Goal: Task Accomplishment & Management: Use online tool/utility

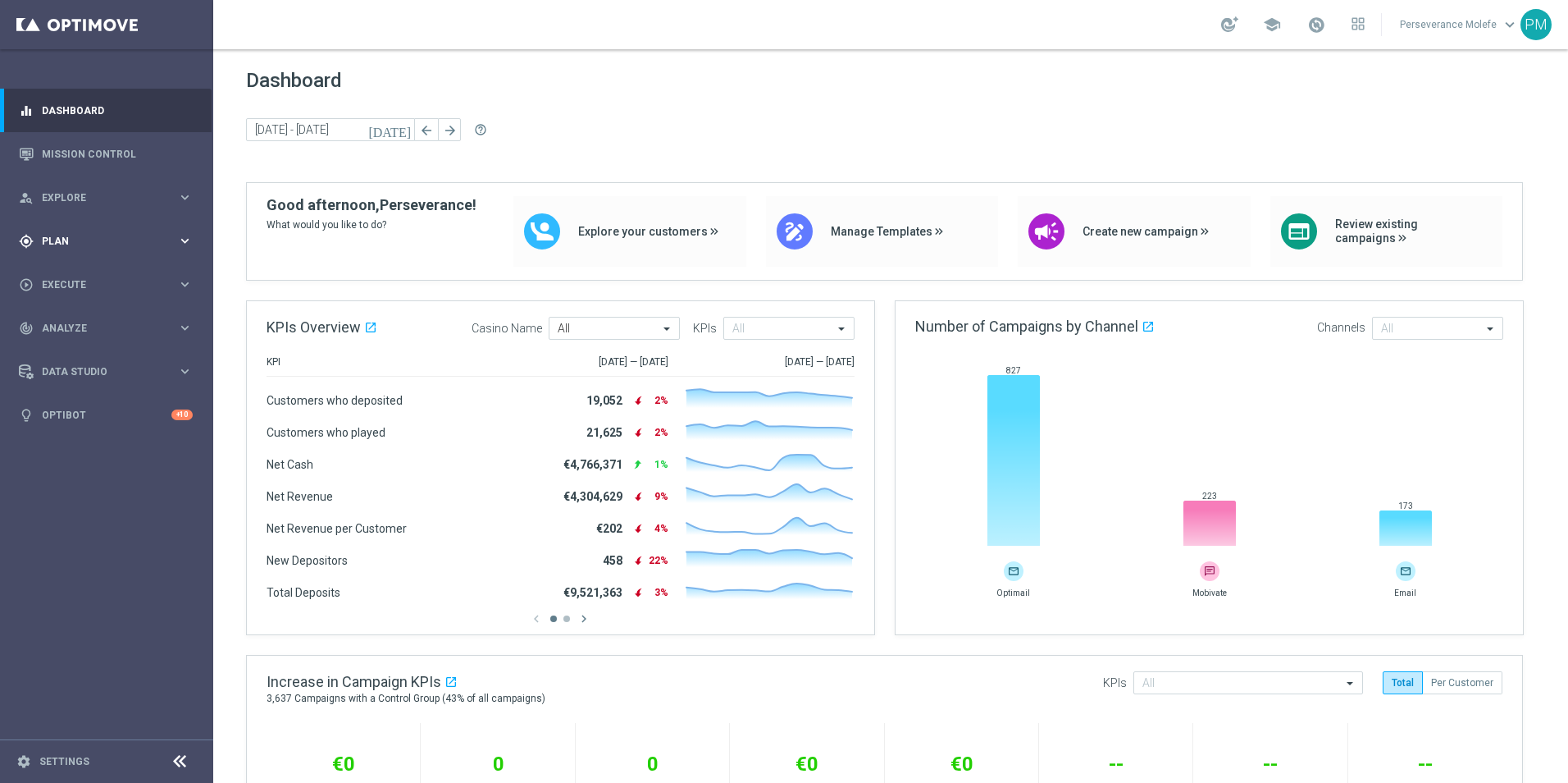
click at [98, 251] on div "gps_fixed Plan keyboard_arrow_right" at bounding box center [106, 241] width 212 height 44
click at [74, 324] on span "Templates" at bounding box center [102, 324] width 117 height 10
click at [80, 349] on link "Optimail" at bounding box center [111, 348] width 120 height 13
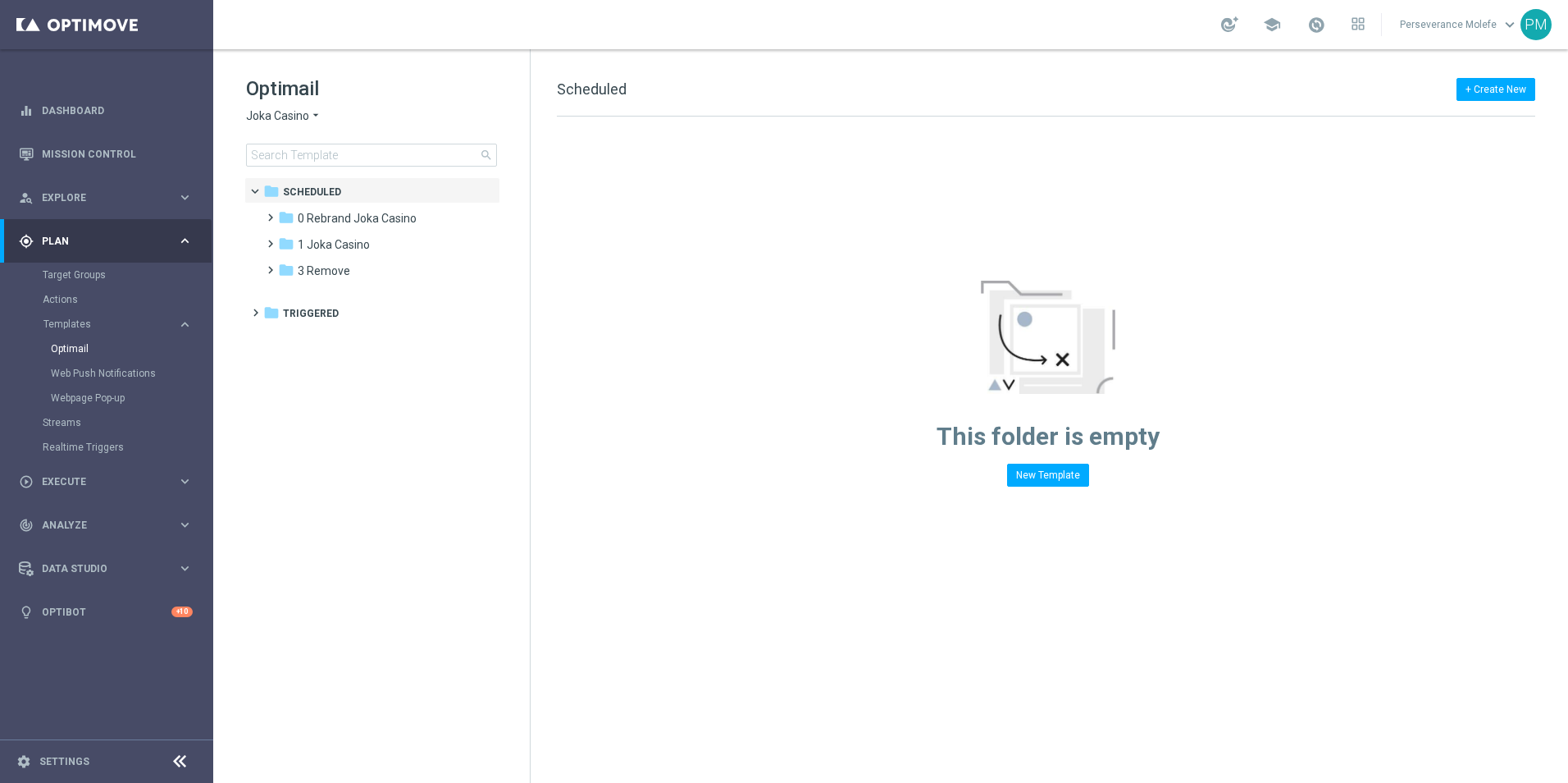
click at [282, 120] on span "Joka Casino" at bounding box center [277, 115] width 64 height 15
click at [275, 266] on div "Casino Joka" at bounding box center [309, 272] width 123 height 20
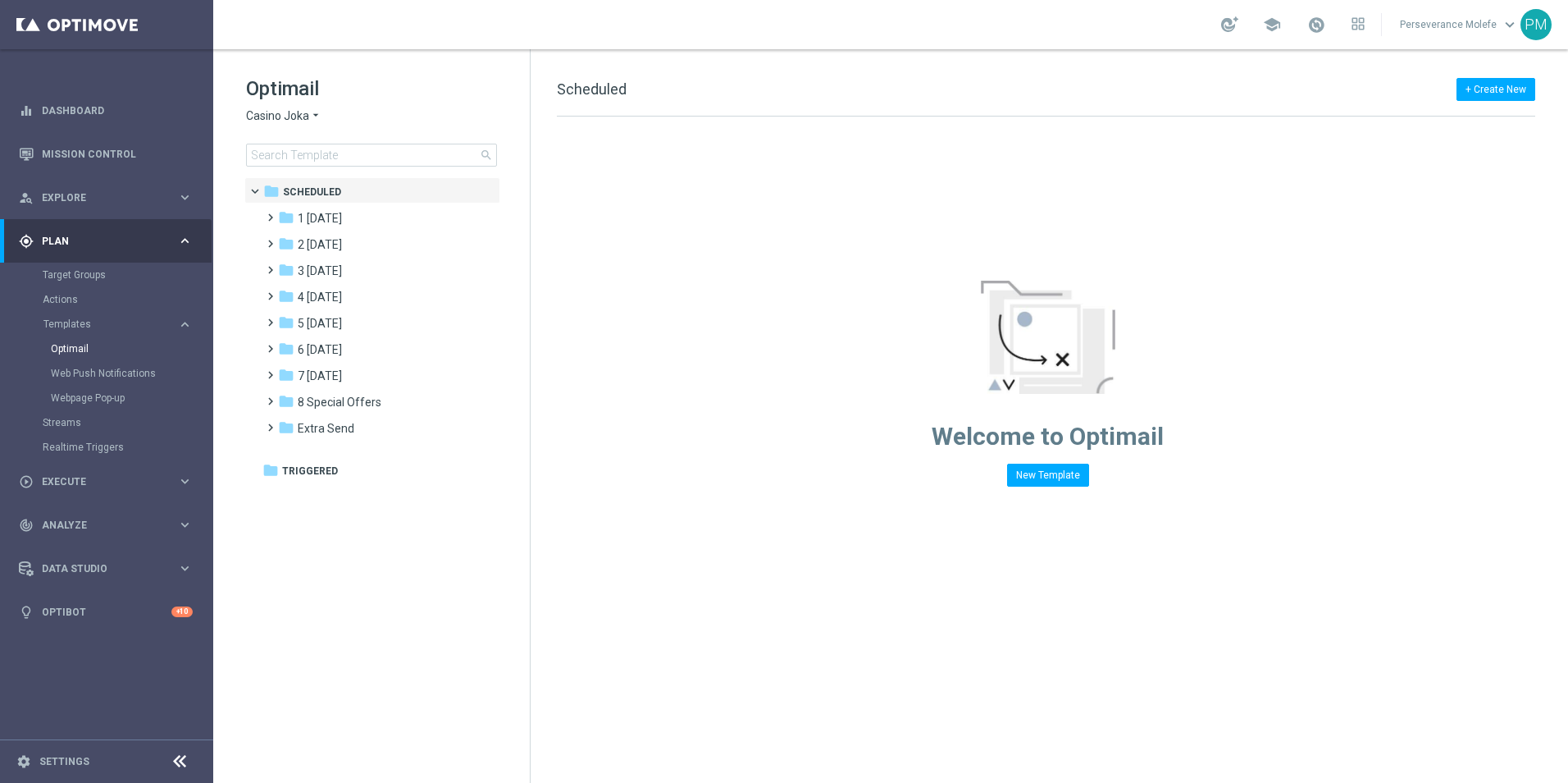
click at [295, 117] on span "Casino Joka" at bounding box center [277, 115] width 64 height 15
click at [569, 196] on div "Welcome to Optimail New Template" at bounding box center [1047, 302] width 1034 height 370
click at [337, 217] on span "1 [DATE]" at bounding box center [320, 218] width 45 height 15
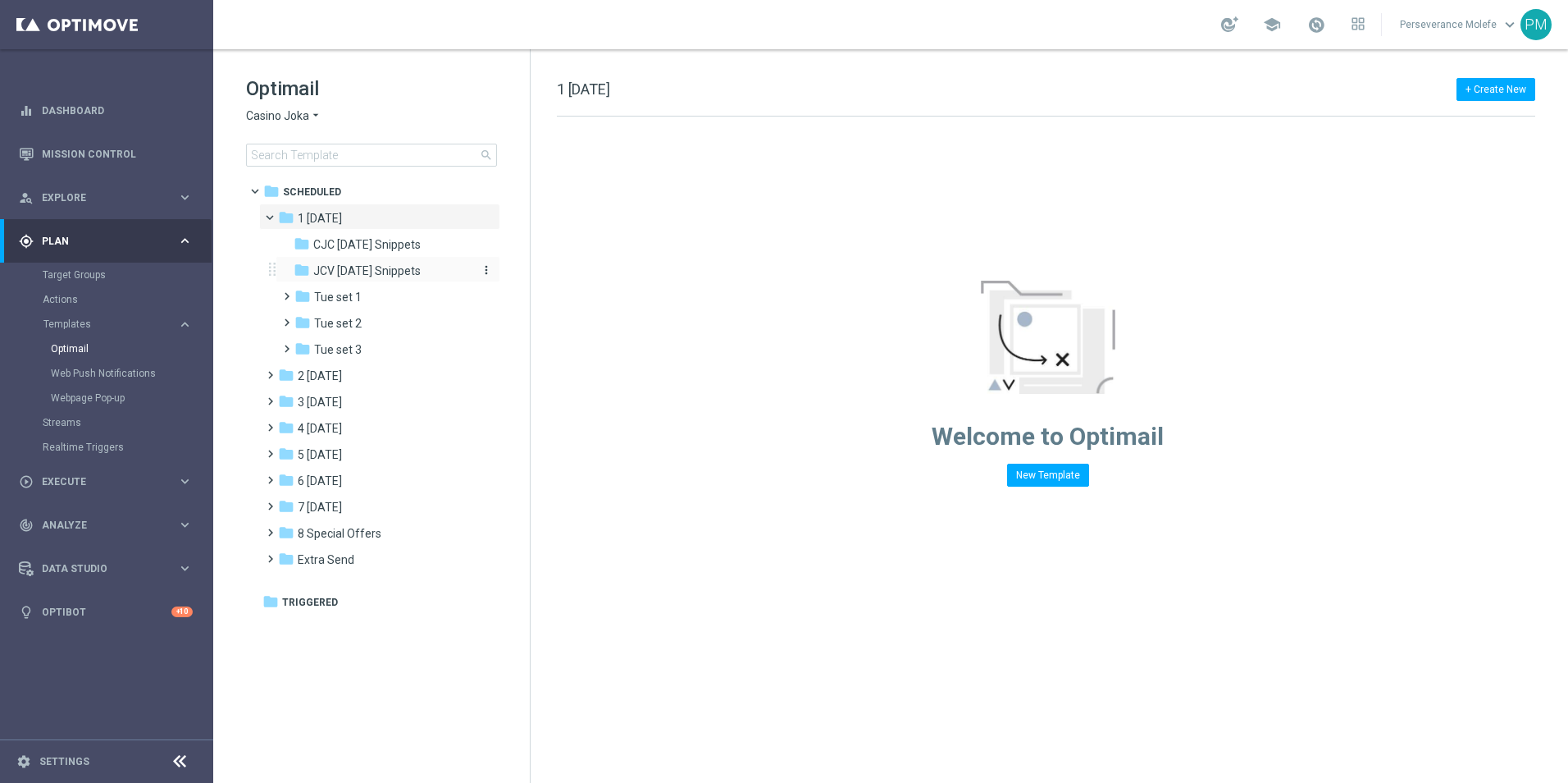
click at [351, 270] on span "JCV [DATE] Snippets" at bounding box center [367, 270] width 107 height 15
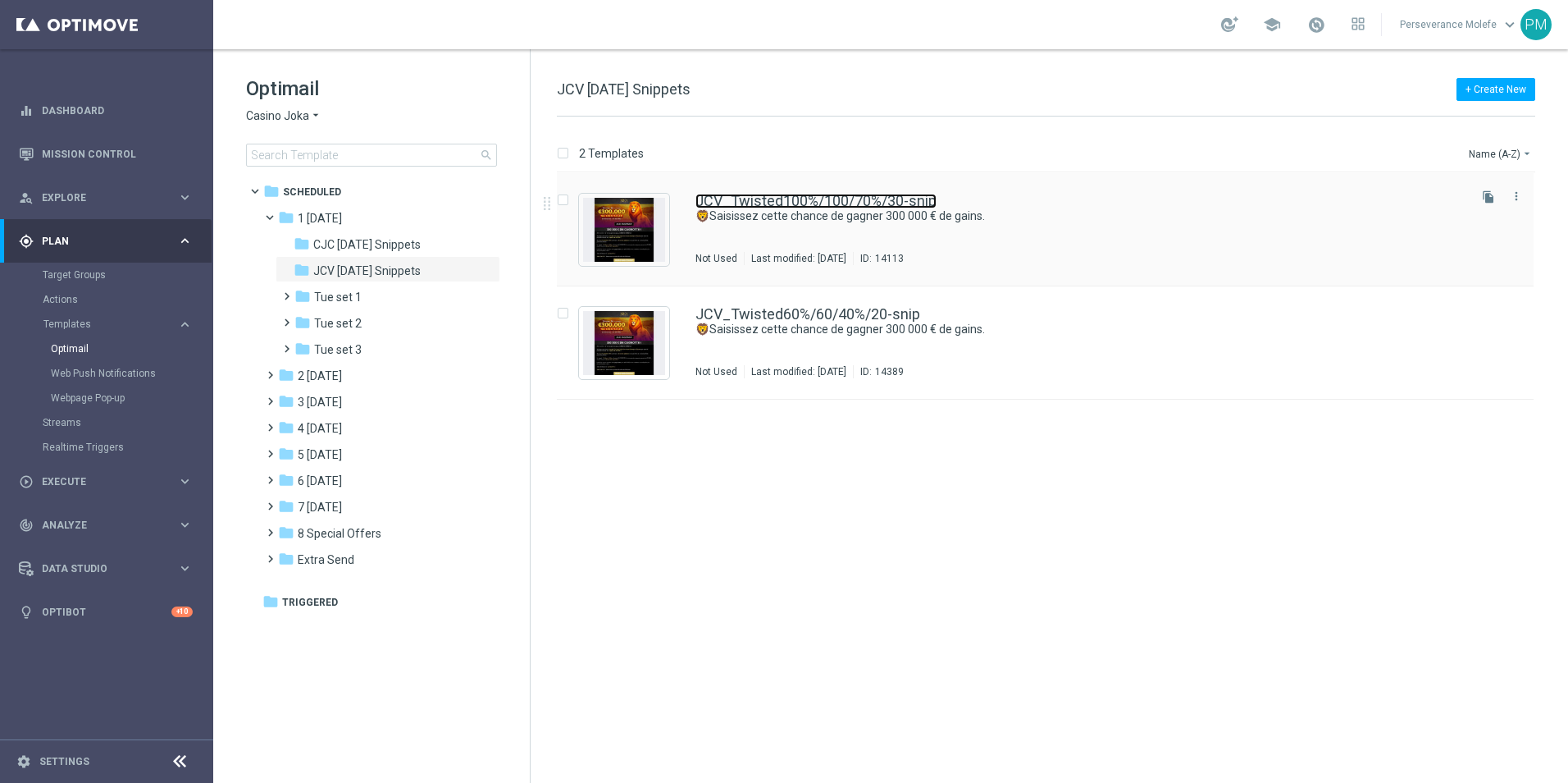
click at [766, 205] on link "JCV_Twisted100%/100/70%/30-snip" at bounding box center [817, 200] width 242 height 15
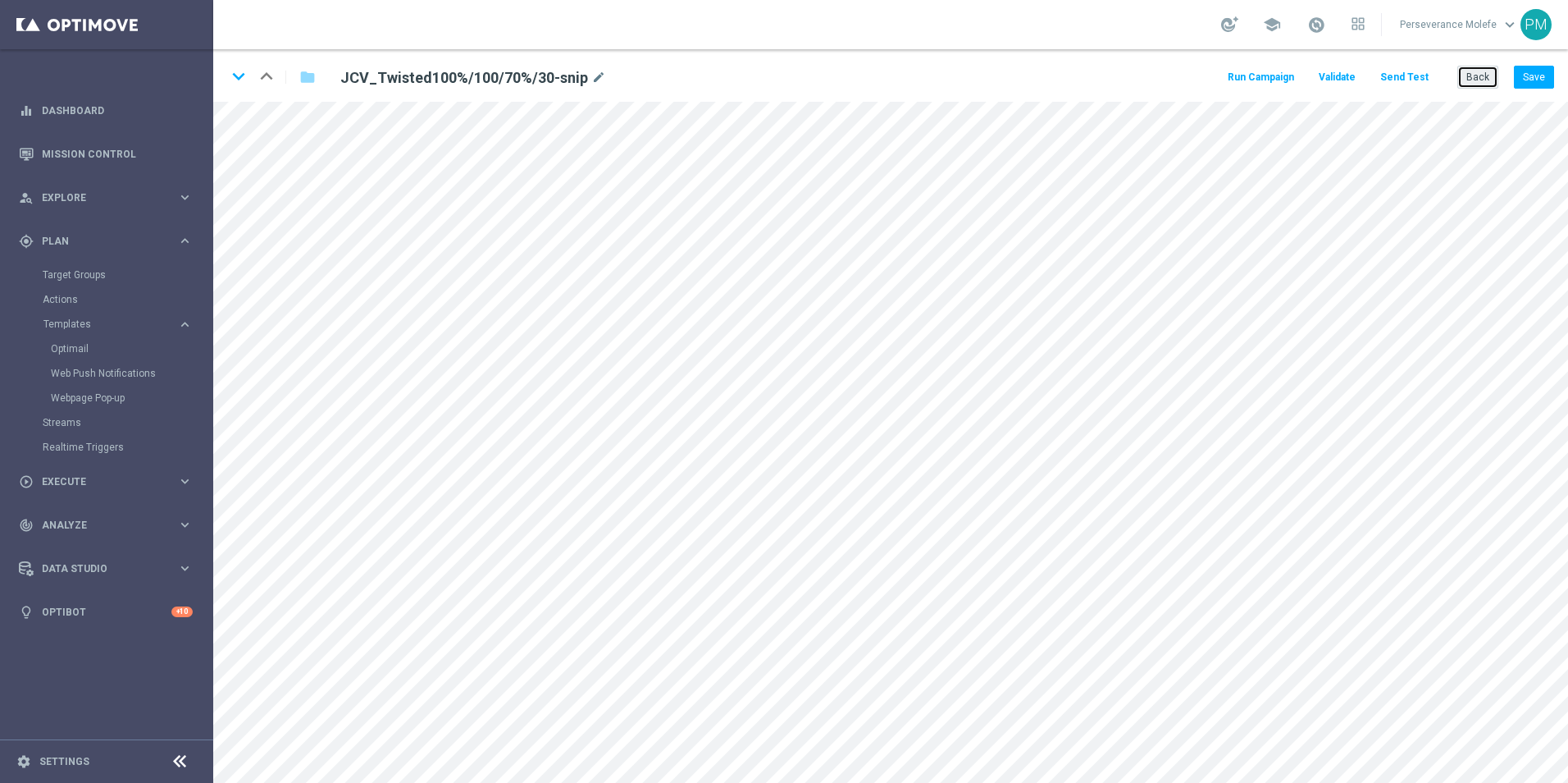
click at [1489, 74] on button "Back" at bounding box center [1479, 77] width 41 height 23
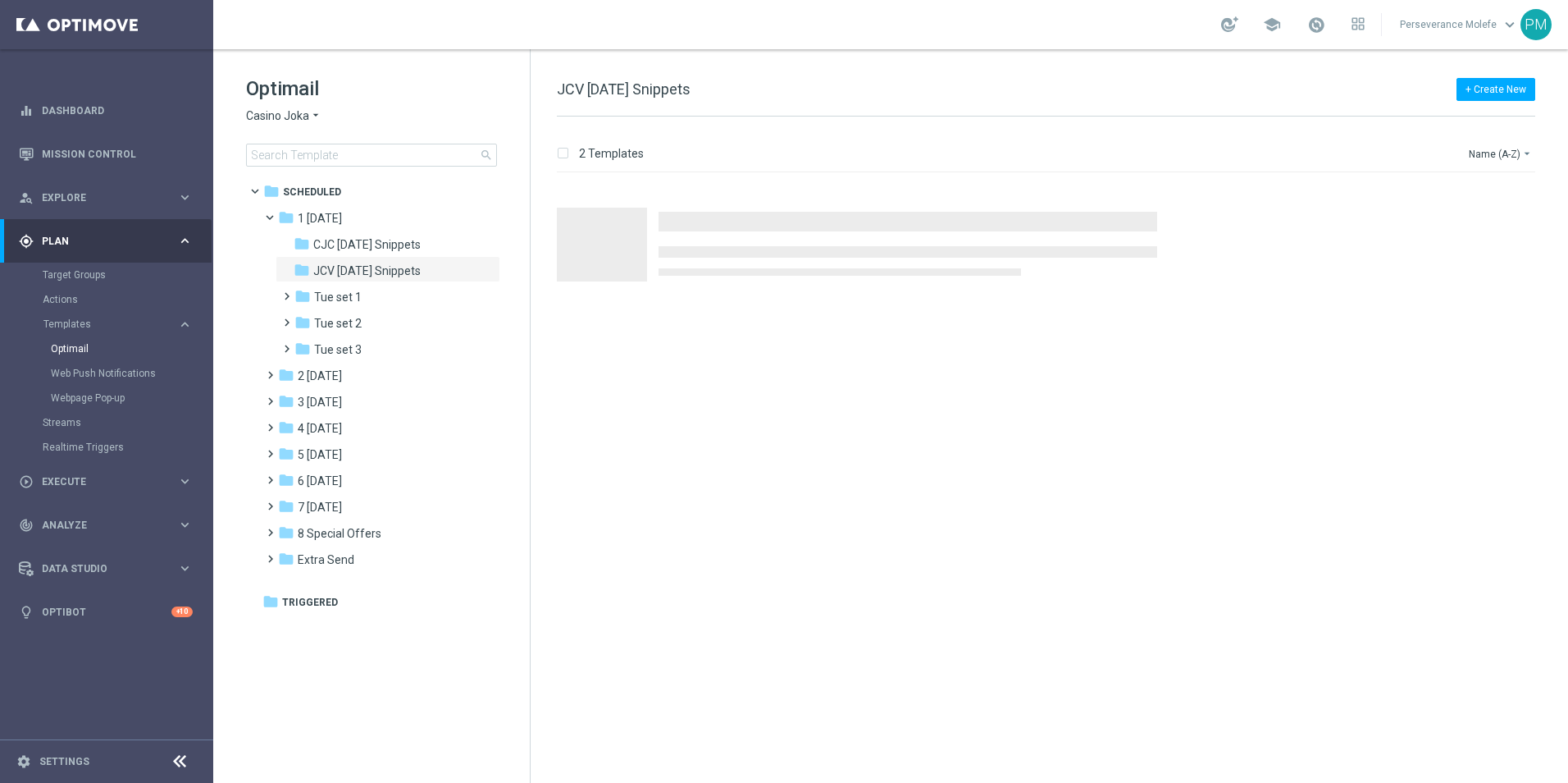
click at [292, 118] on span "Casino Joka" at bounding box center [277, 115] width 64 height 15
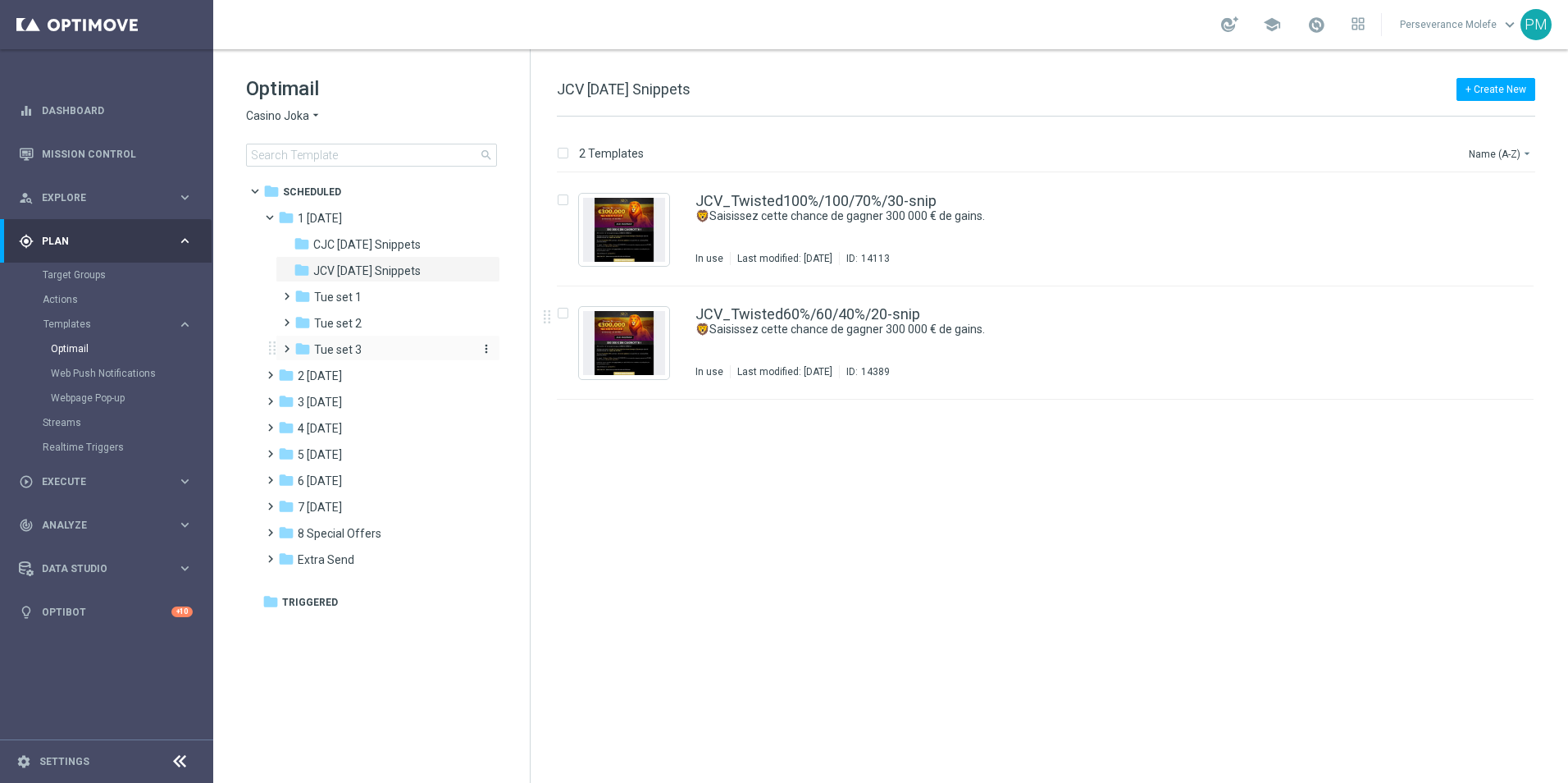
click at [409, 356] on div "folder Tue set 3" at bounding box center [381, 350] width 174 height 19
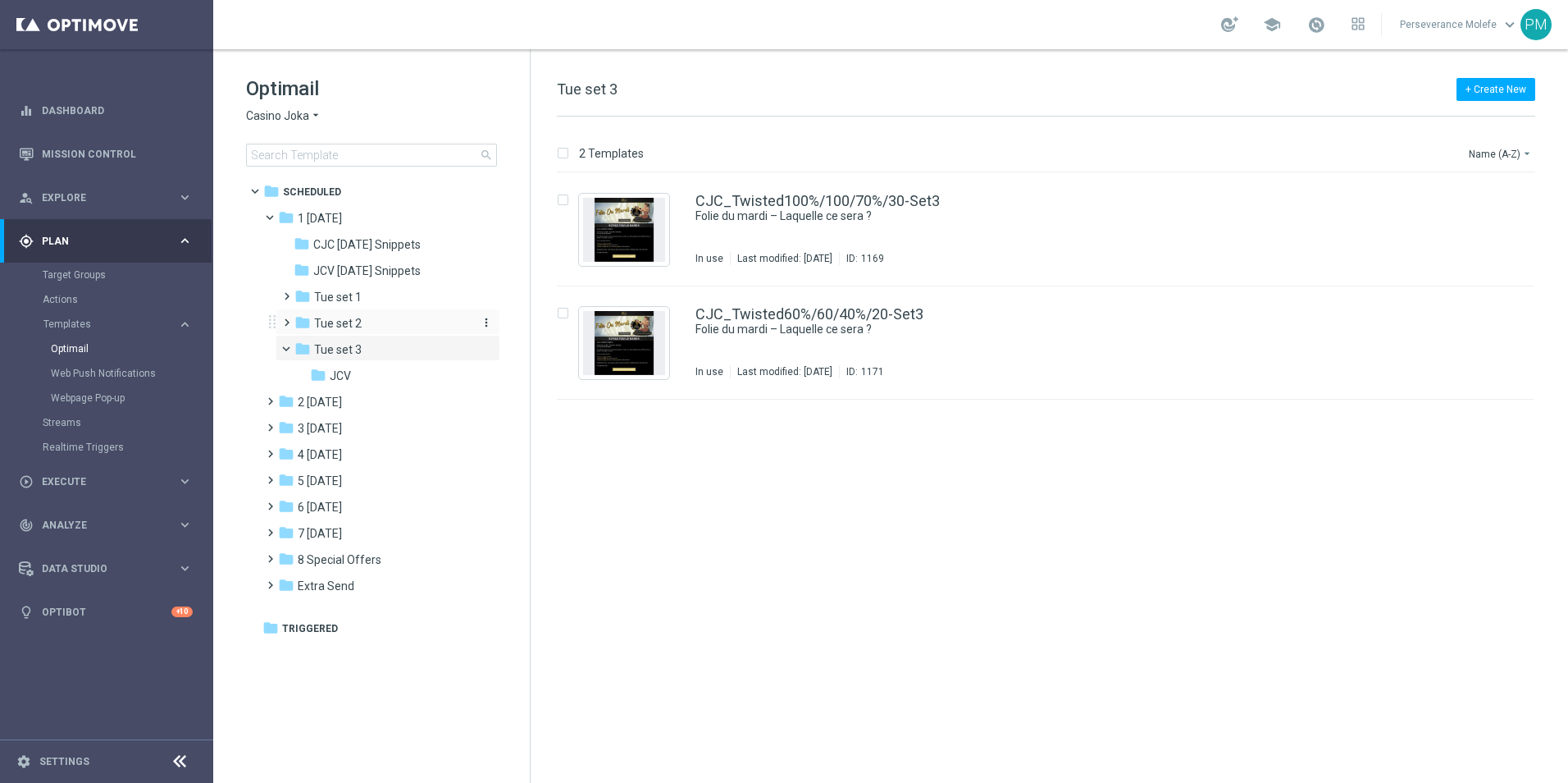
click at [390, 319] on div "folder Tue set 2" at bounding box center [381, 323] width 174 height 19
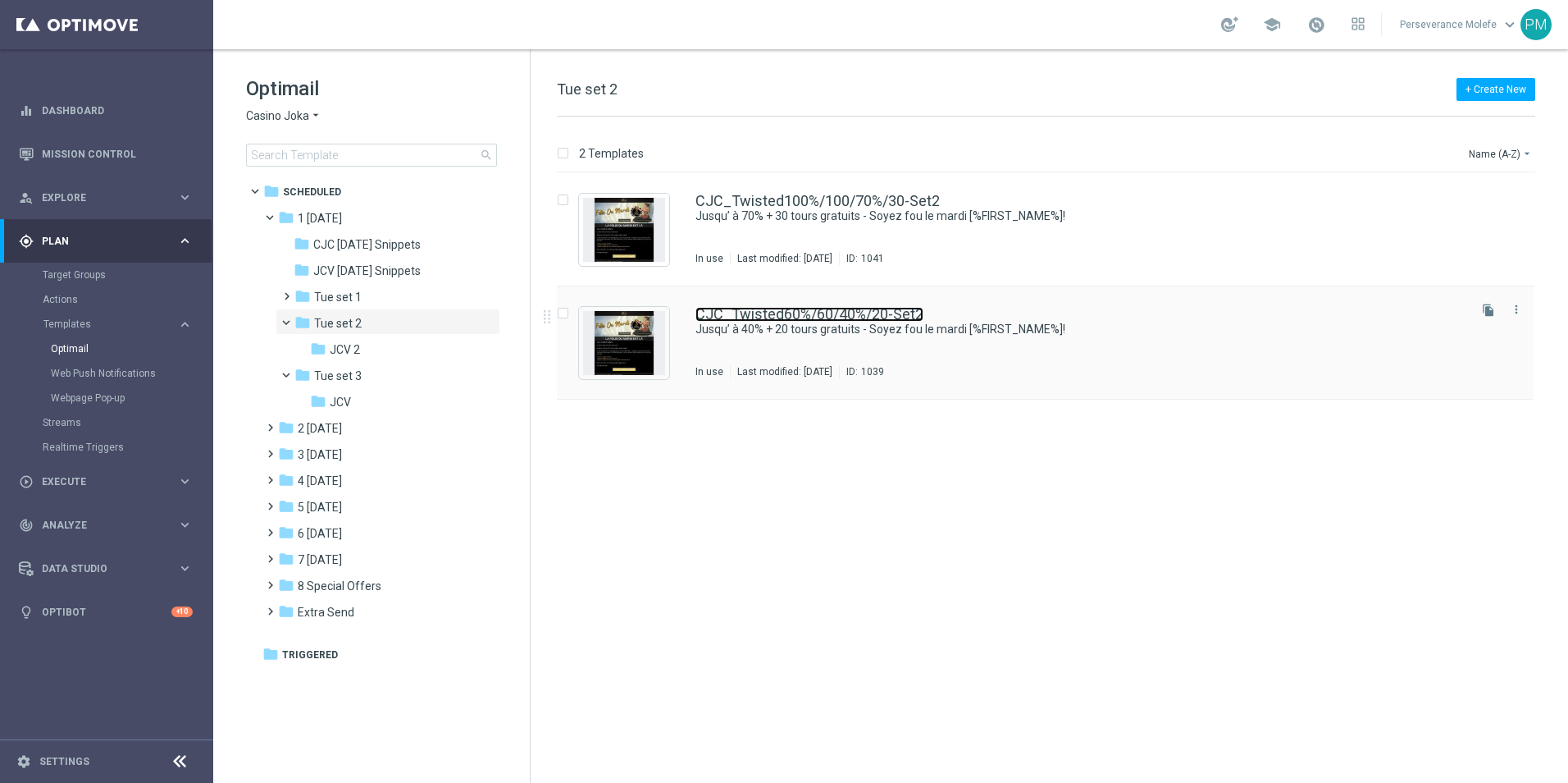
click at [774, 320] on link "CJC_Twisted60%/60/40%/20-Set2" at bounding box center [809, 314] width 228 height 15
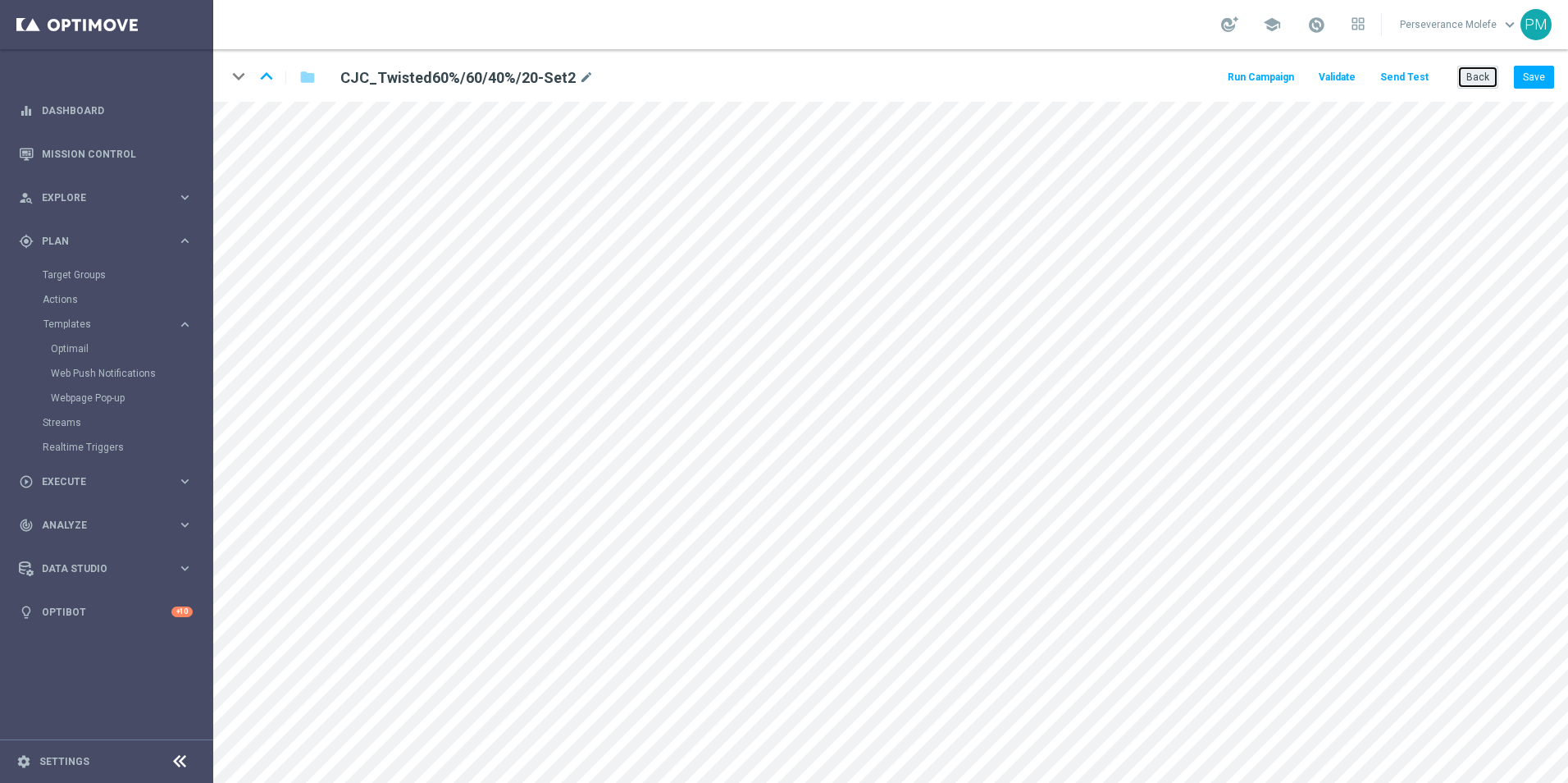
click at [1471, 73] on button "Back" at bounding box center [1479, 77] width 41 height 23
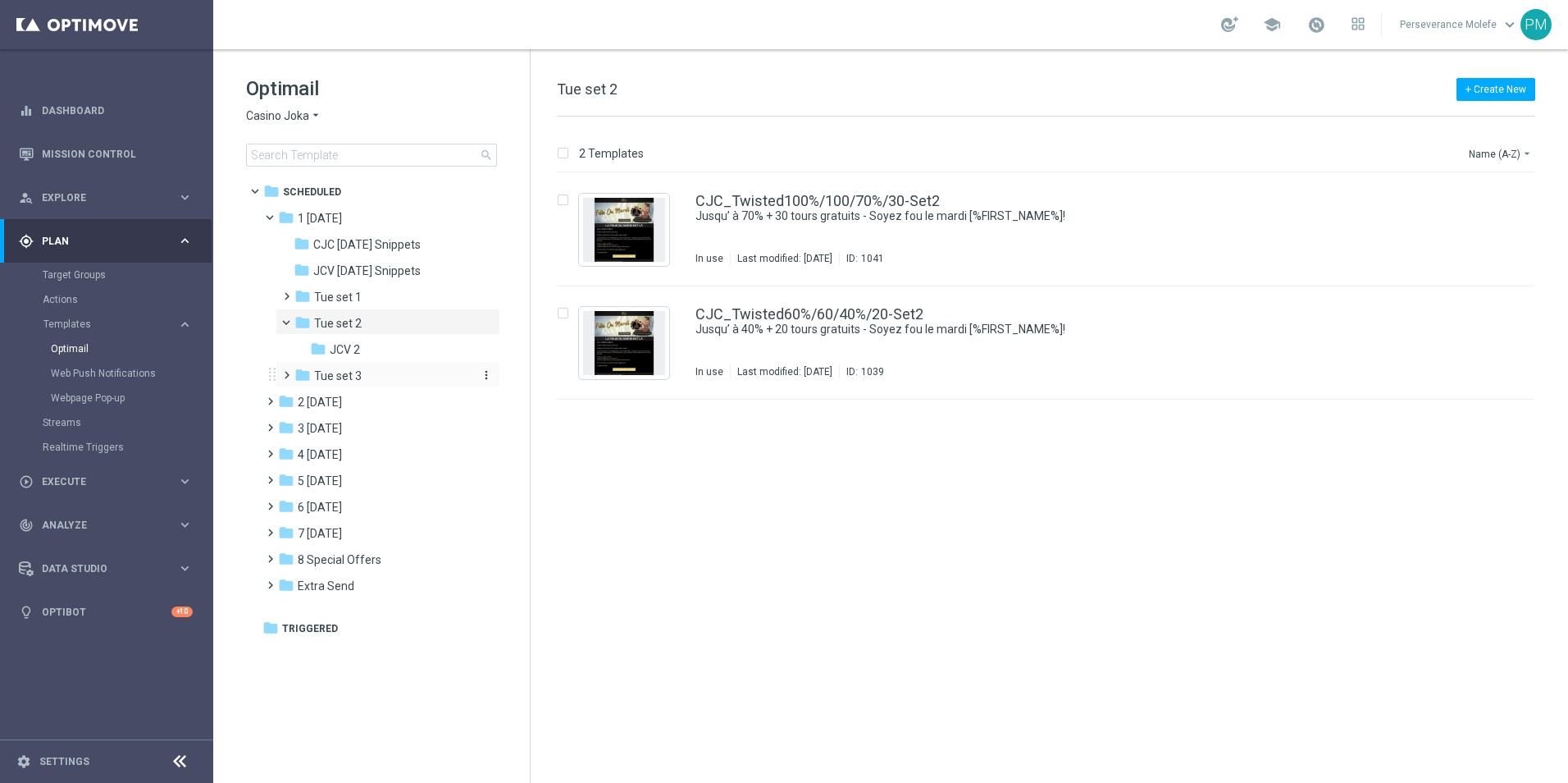
click at [366, 371] on div "folder Tue set 3" at bounding box center [381, 376] width 174 height 19
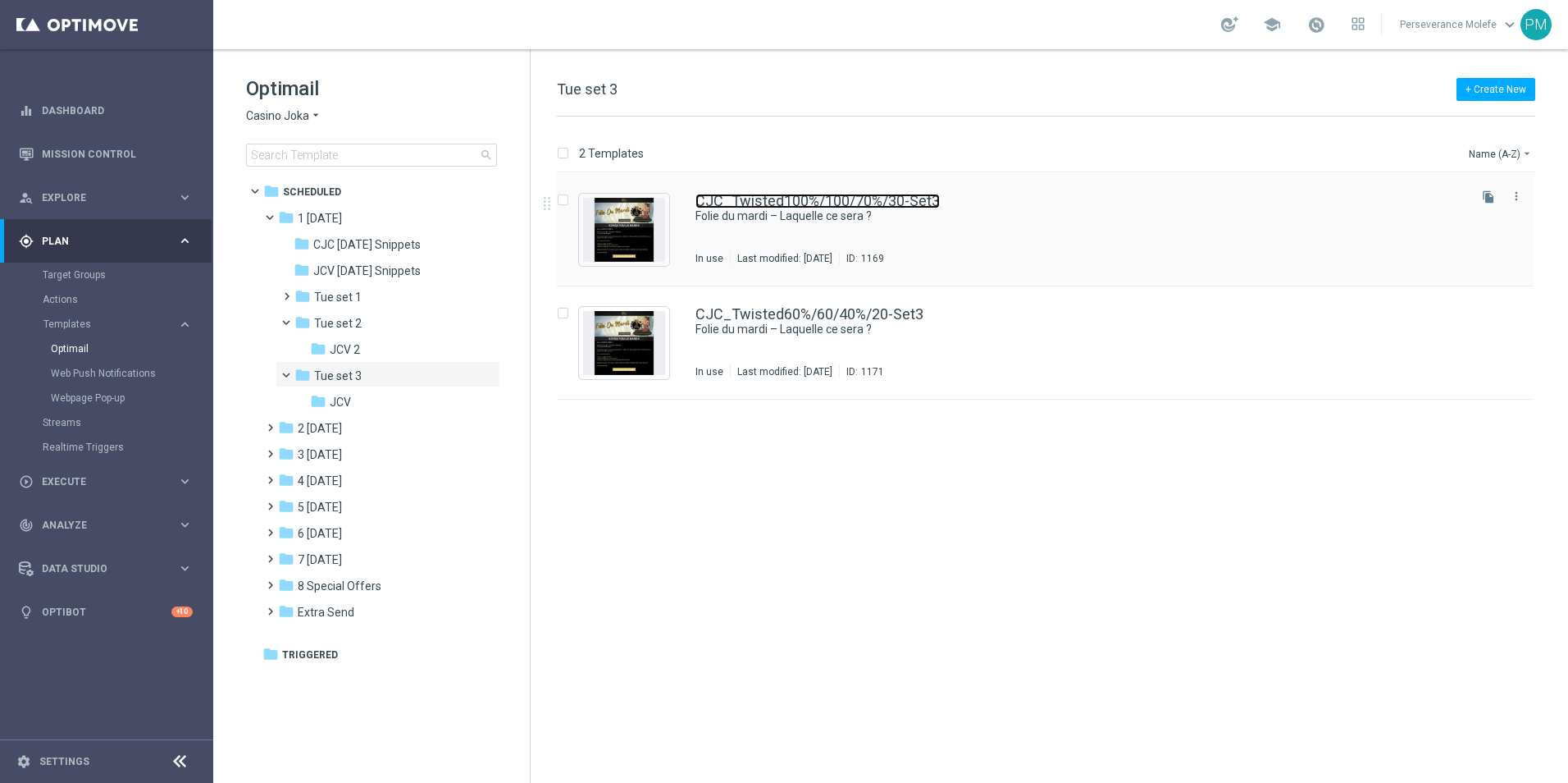
click at [734, 193] on link "CJC_Twisted100%/100/70%/30-Set3" at bounding box center [818, 200] width 244 height 15
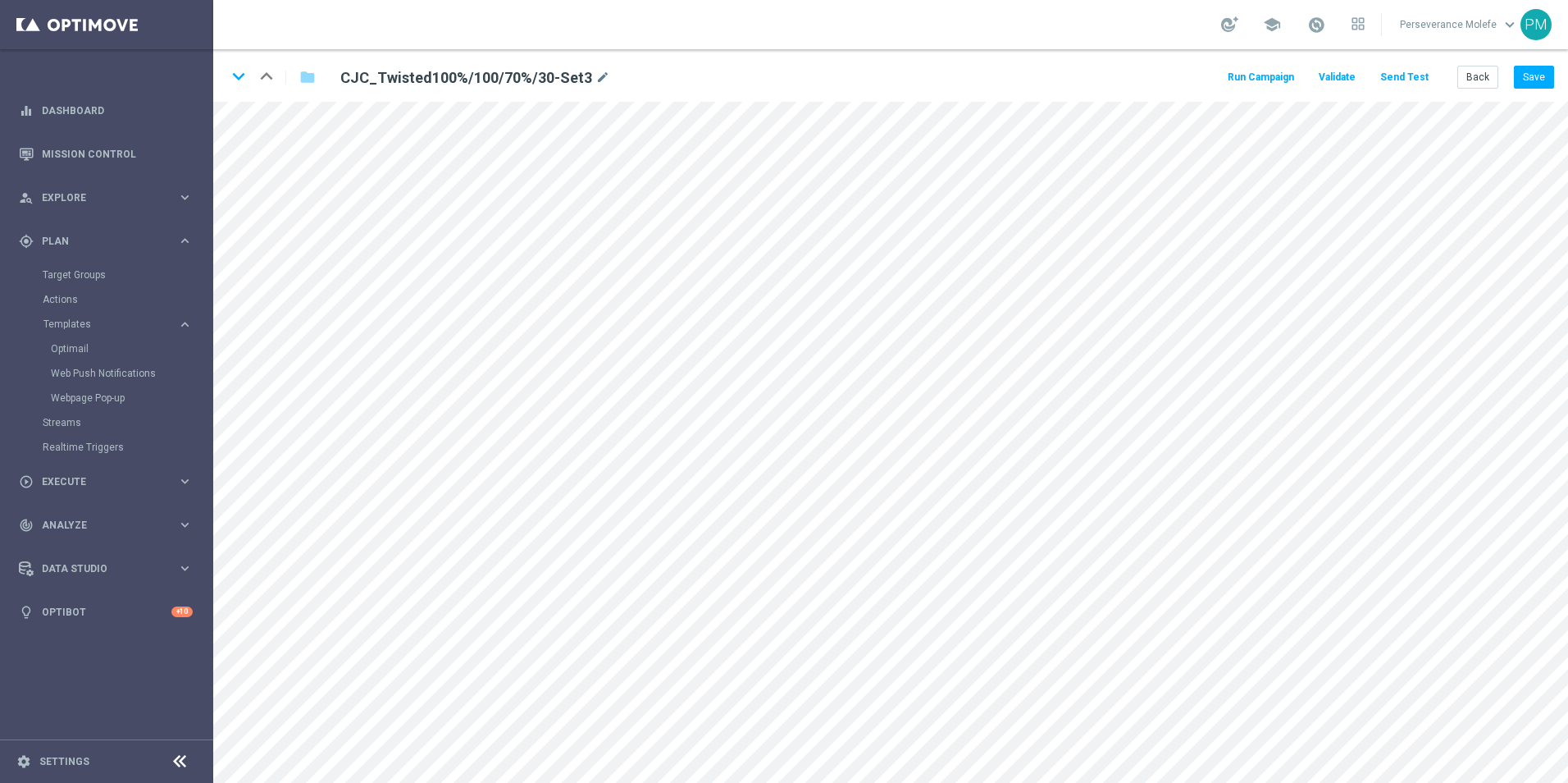
click at [1494, 90] on div "keyboard_arrow_down keyboard_arrow_up folder CJC_Twisted100%/100/70%/30-Set3 mo…" at bounding box center [890, 75] width 1355 height 53
click at [1488, 81] on button "Back" at bounding box center [1479, 77] width 41 height 23
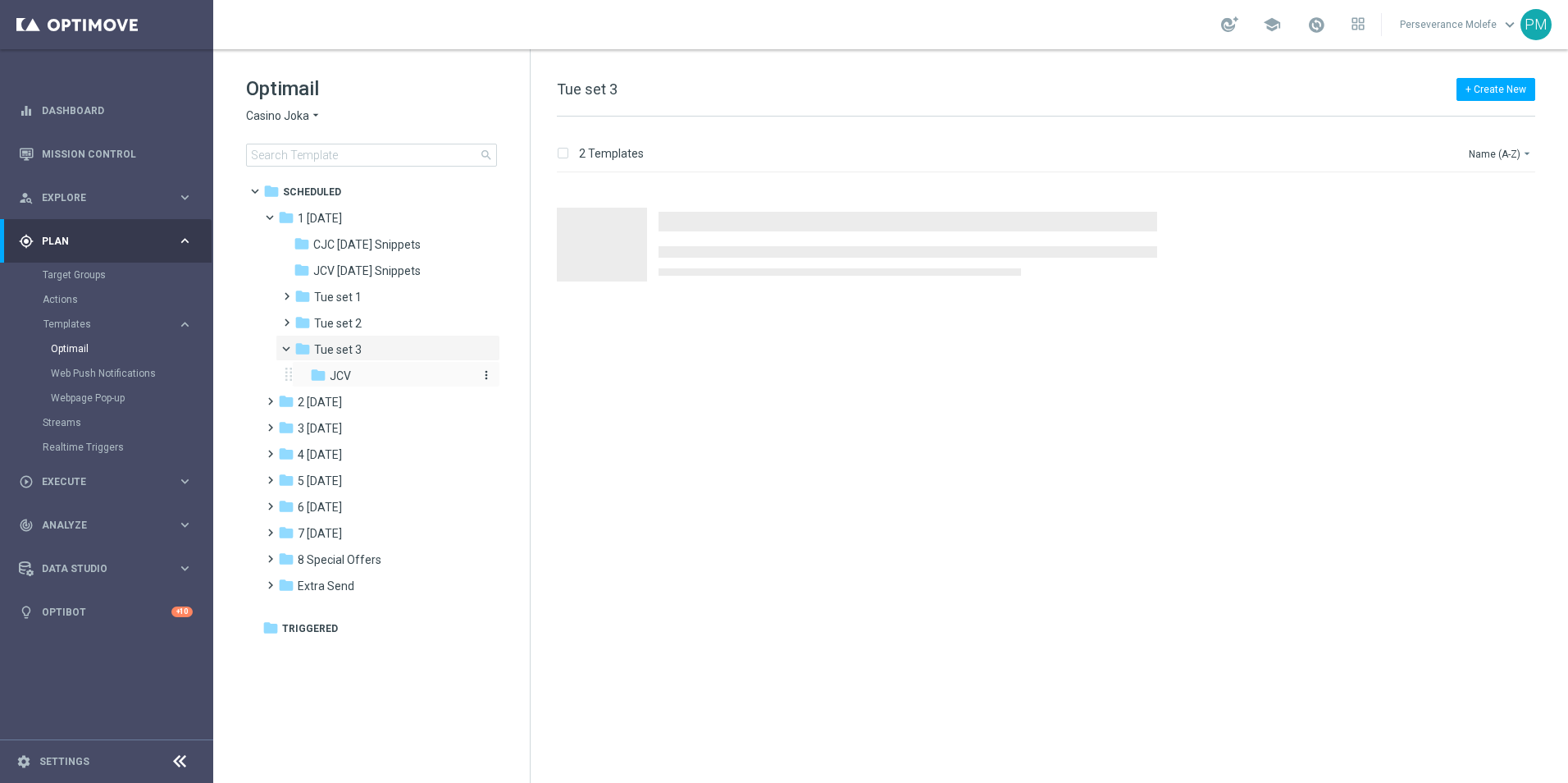
click at [360, 377] on div "folder JCV" at bounding box center [391, 376] width 162 height 19
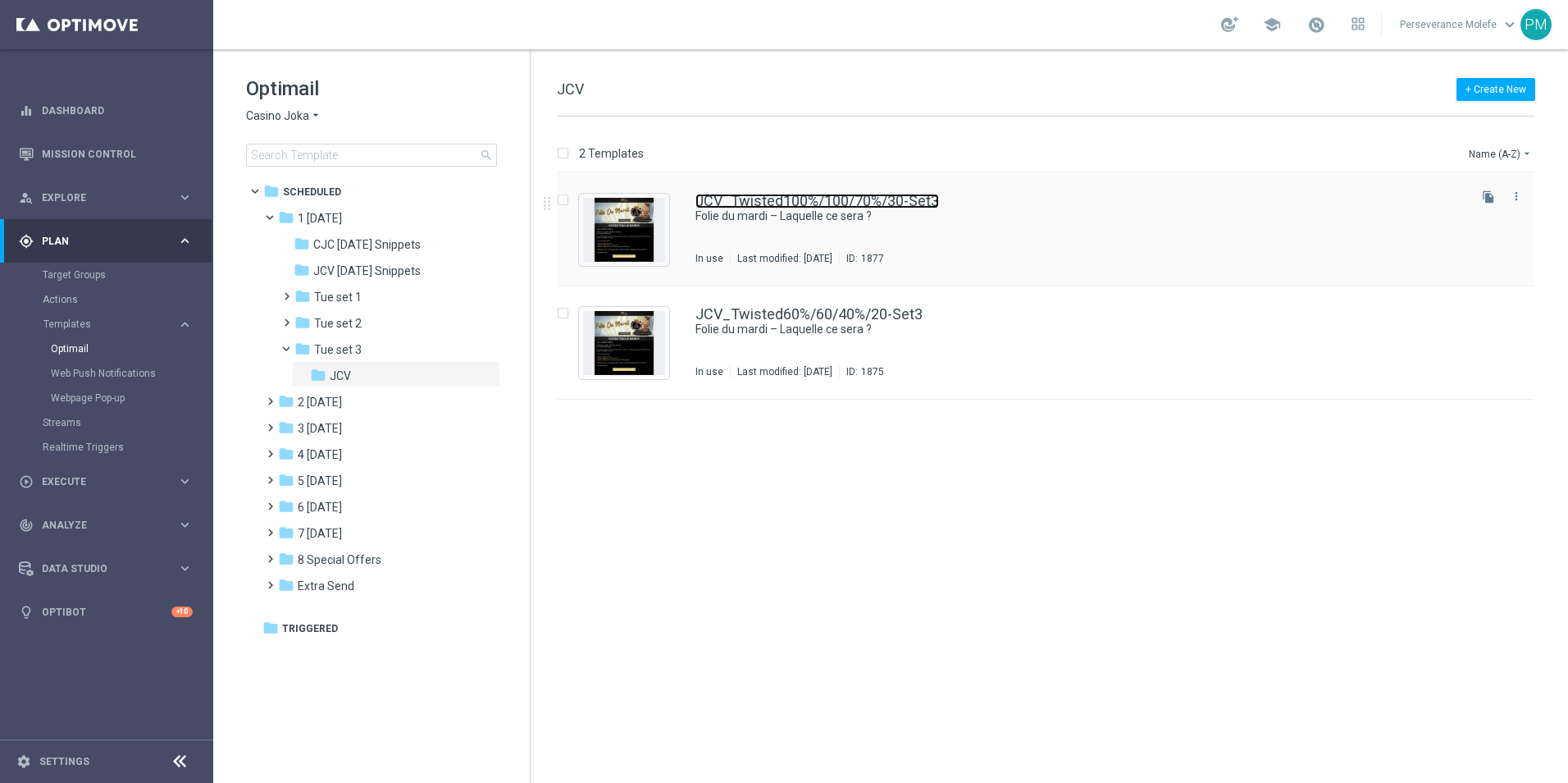
click at [768, 202] on link "JCV_Twisted100%/100/70%/30-Set3" at bounding box center [818, 200] width 243 height 15
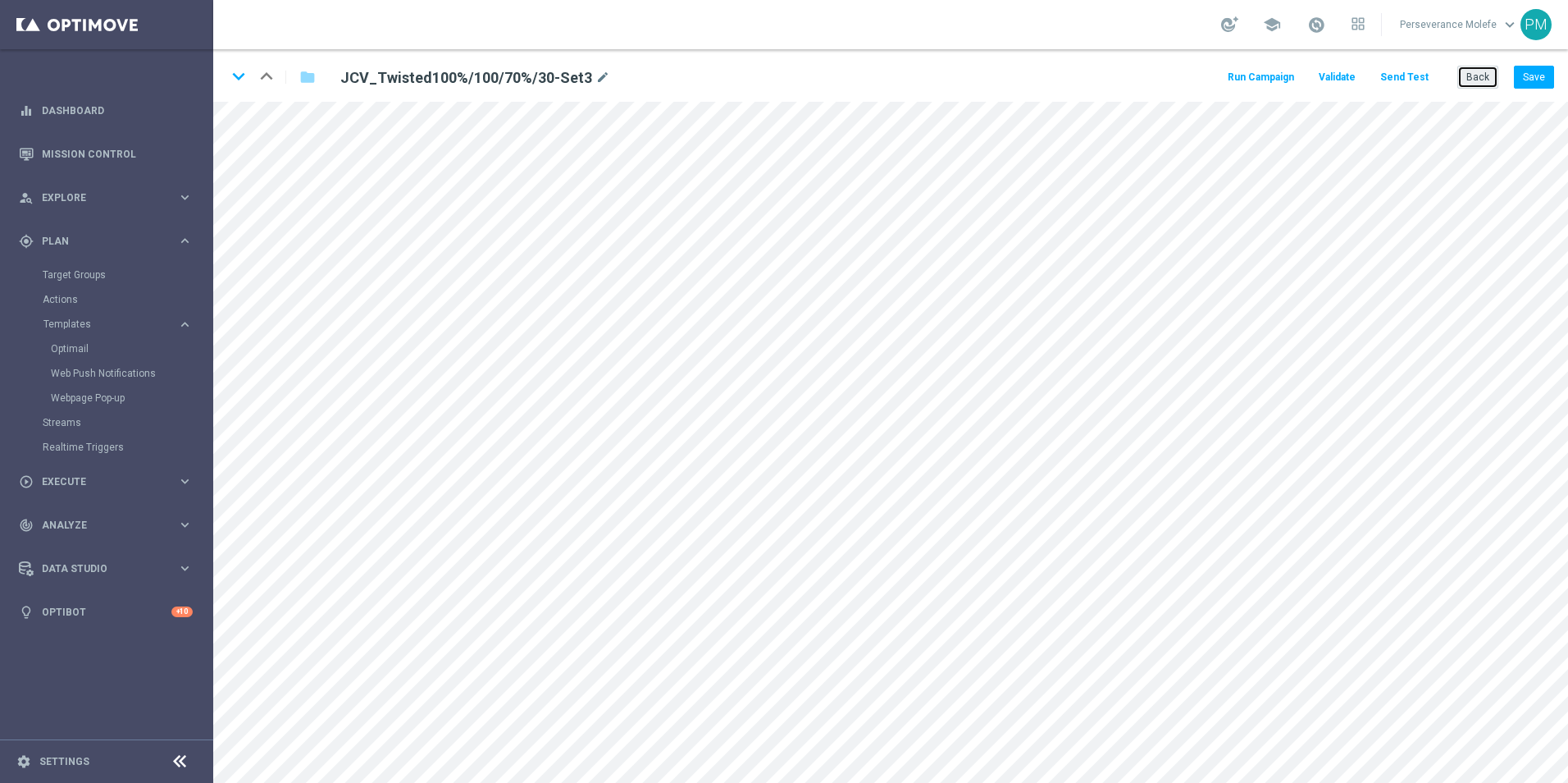
click at [1483, 79] on button "Back" at bounding box center [1479, 77] width 41 height 23
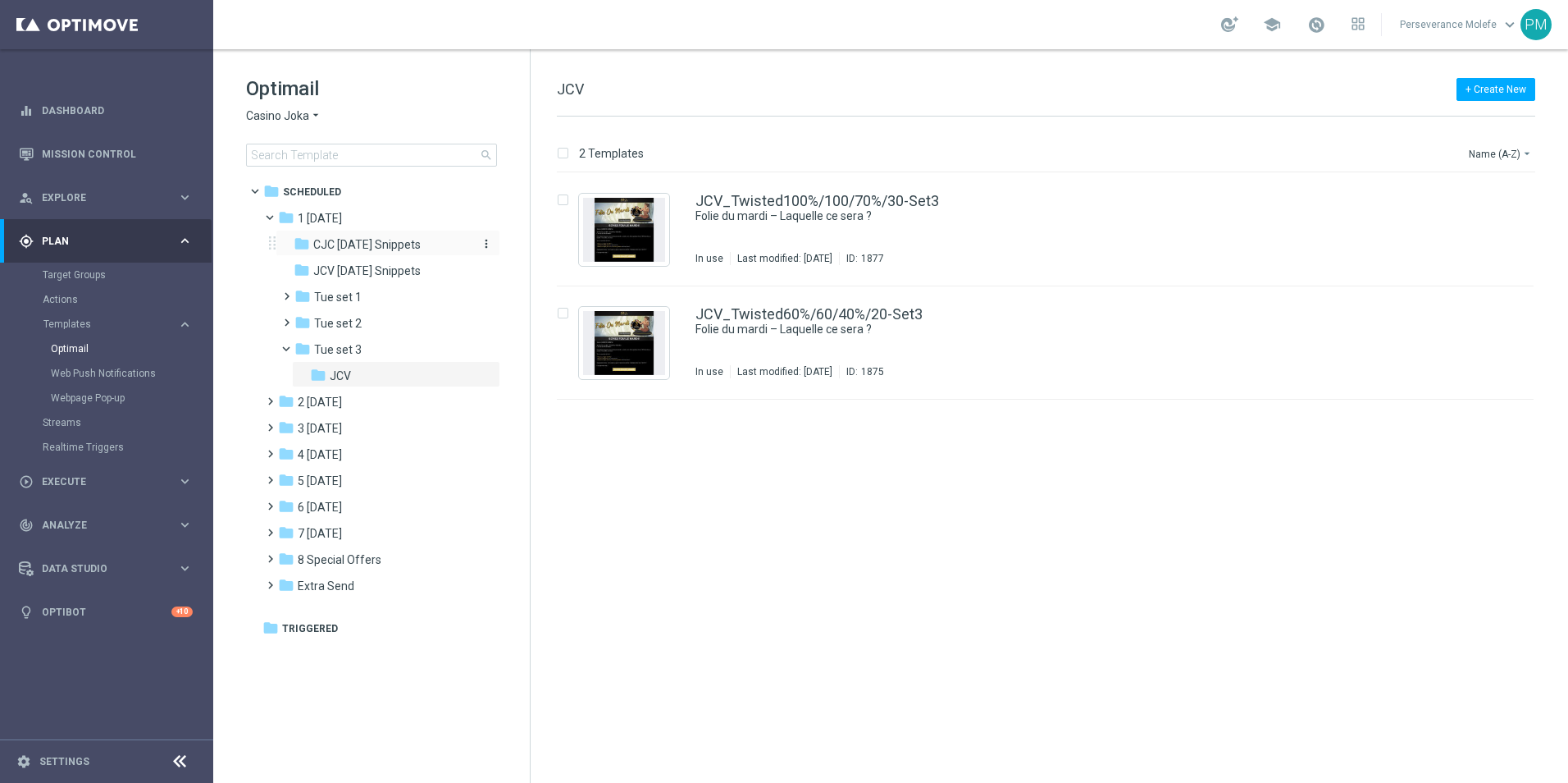
click at [371, 251] on span "CJC [DATE] Snippets" at bounding box center [367, 244] width 107 height 15
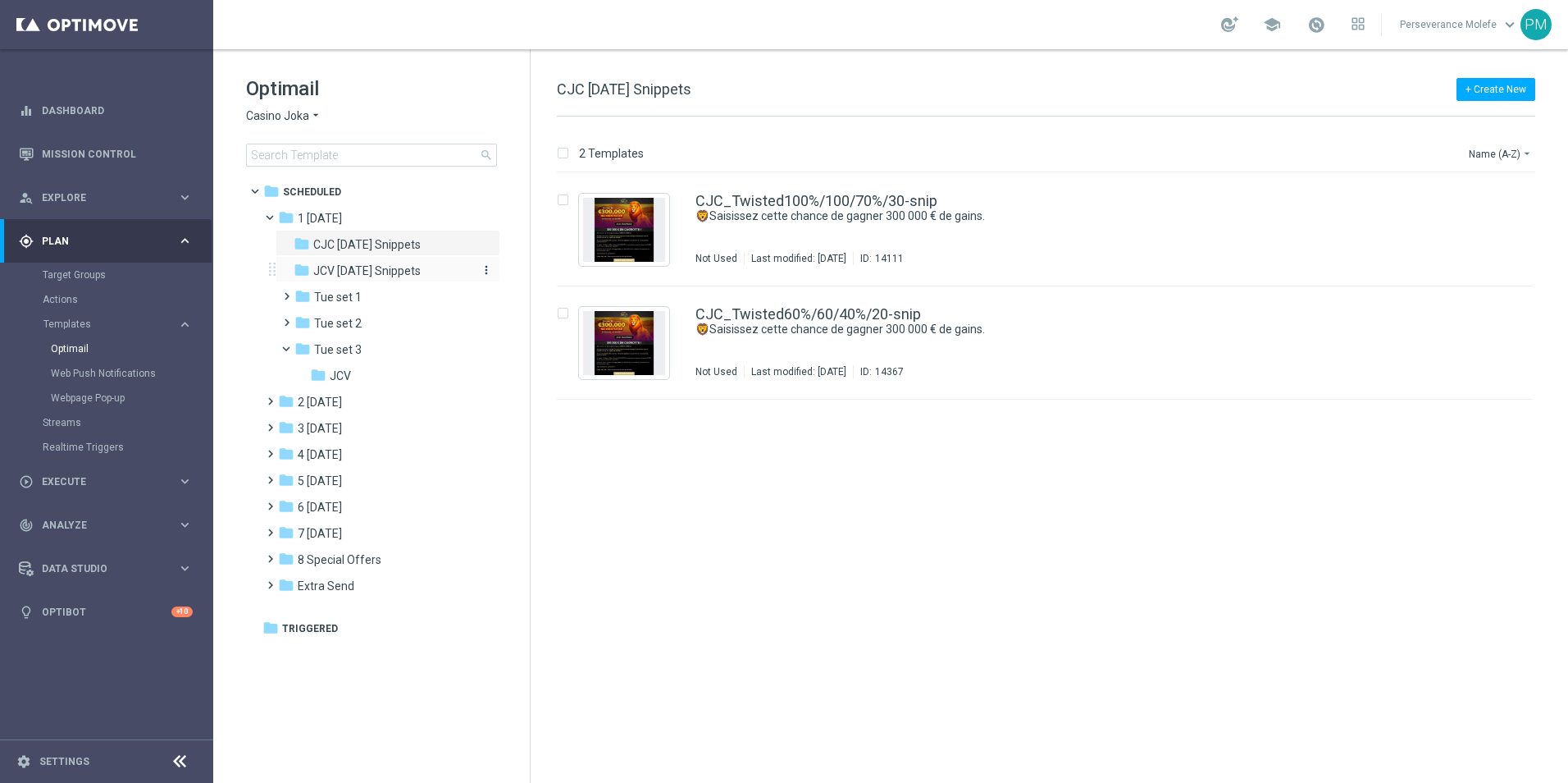
click at [391, 270] on span "JCV [DATE] Snippets" at bounding box center [367, 270] width 107 height 15
click at [371, 411] on div "folder 2 [DATE]" at bounding box center [372, 402] width 189 height 19
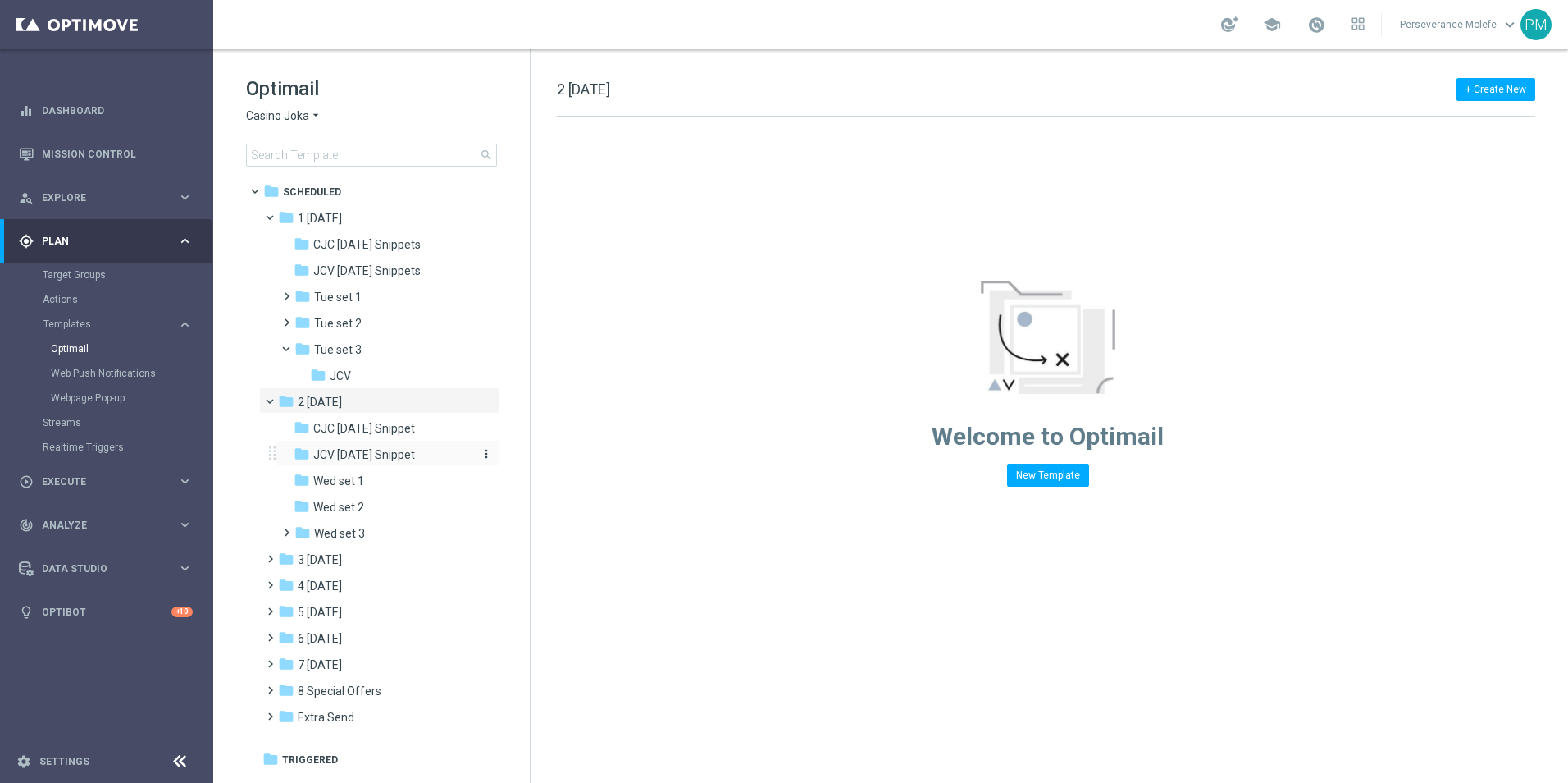
click at [399, 459] on span "JCV [DATE] Snippet" at bounding box center [364, 455] width 102 height 15
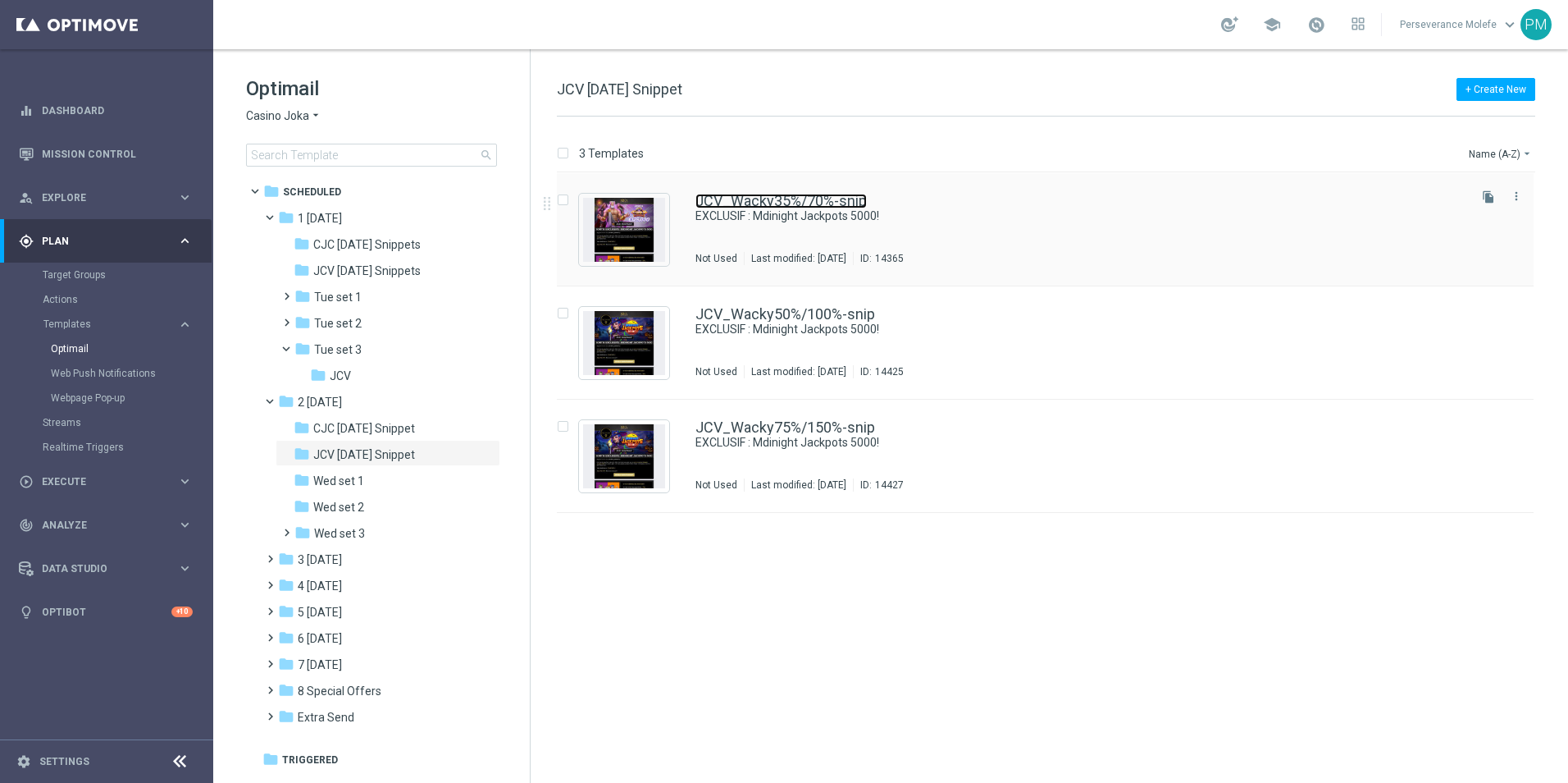
click at [768, 202] on link "JCV_Wacky35%/70%-snip" at bounding box center [782, 200] width 172 height 15
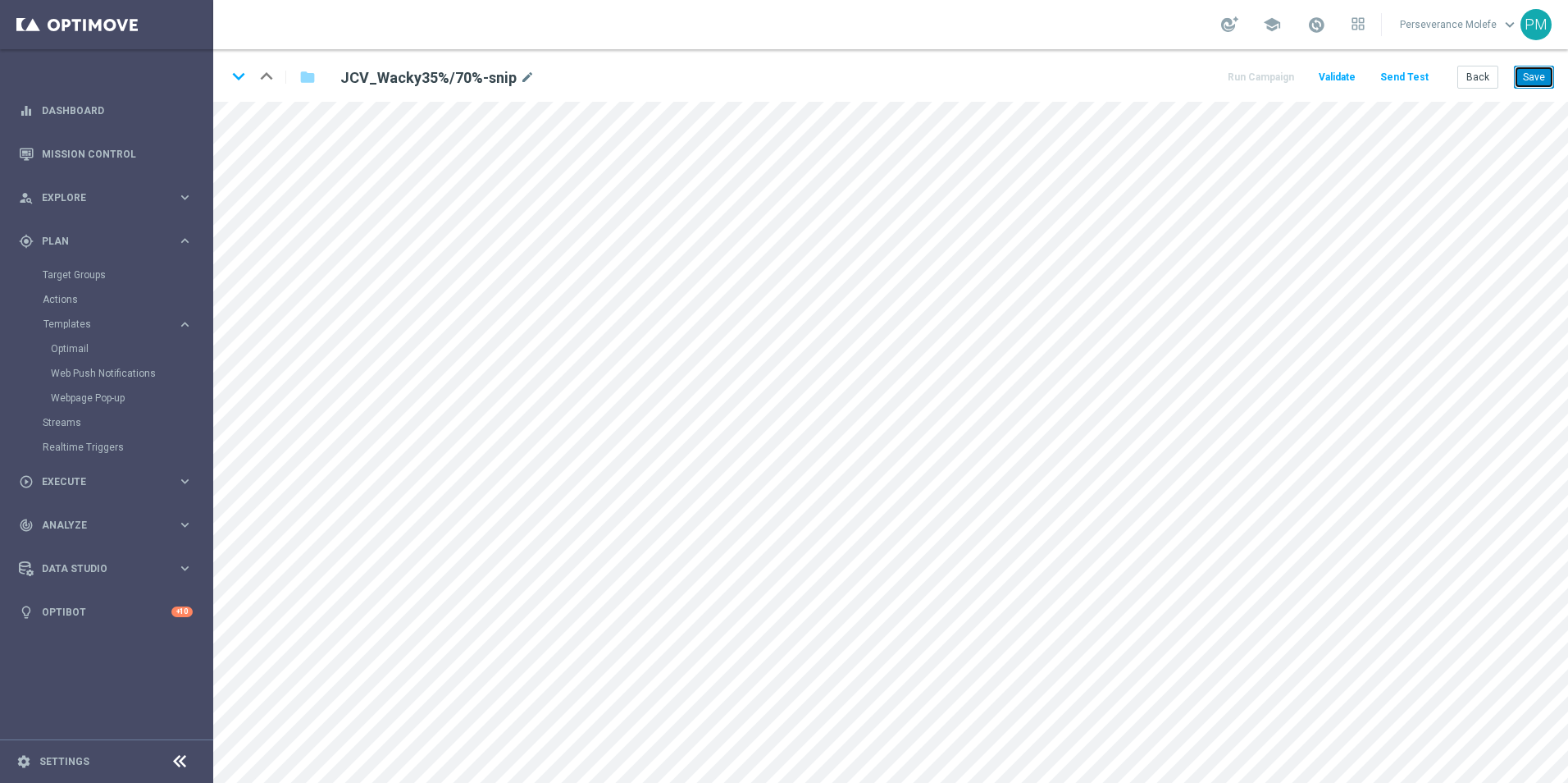
click at [1538, 82] on button "Save" at bounding box center [1534, 77] width 40 height 23
